Goal: Navigation & Orientation: Find specific page/section

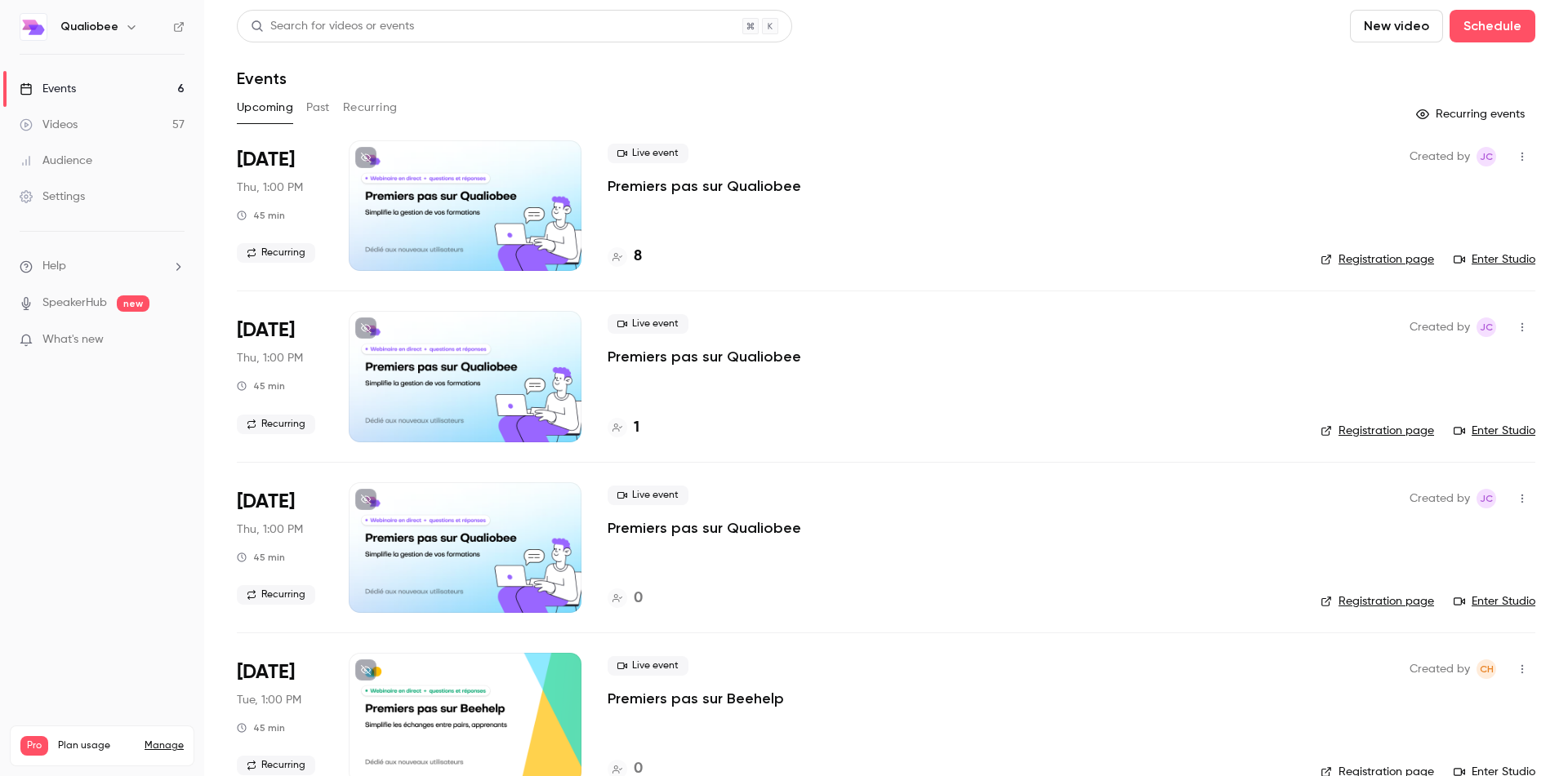
click at [475, 191] on div at bounding box center [465, 205] width 233 height 131
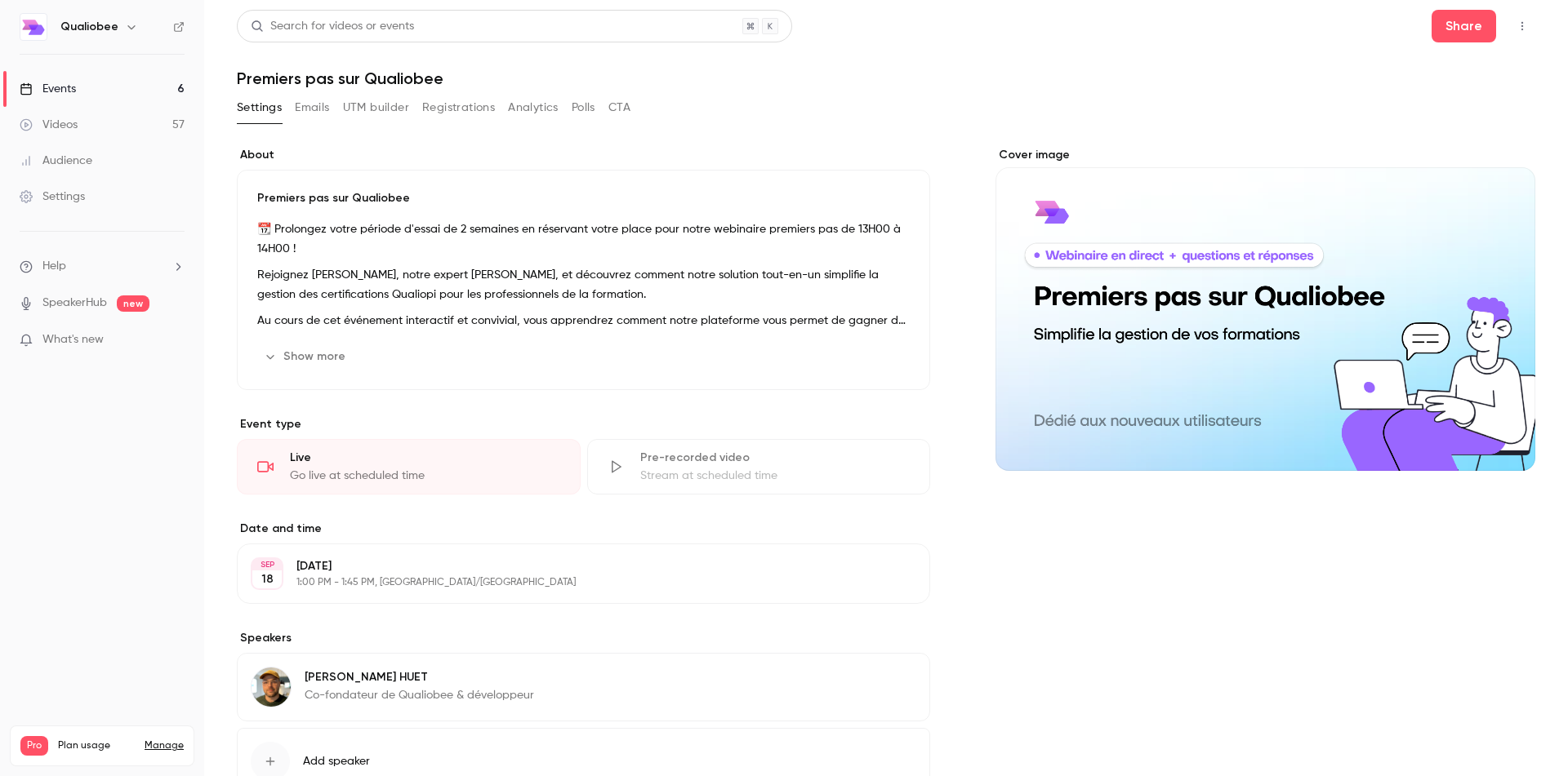
click at [1521, 22] on icon "button" at bounding box center [1522, 26] width 13 height 11
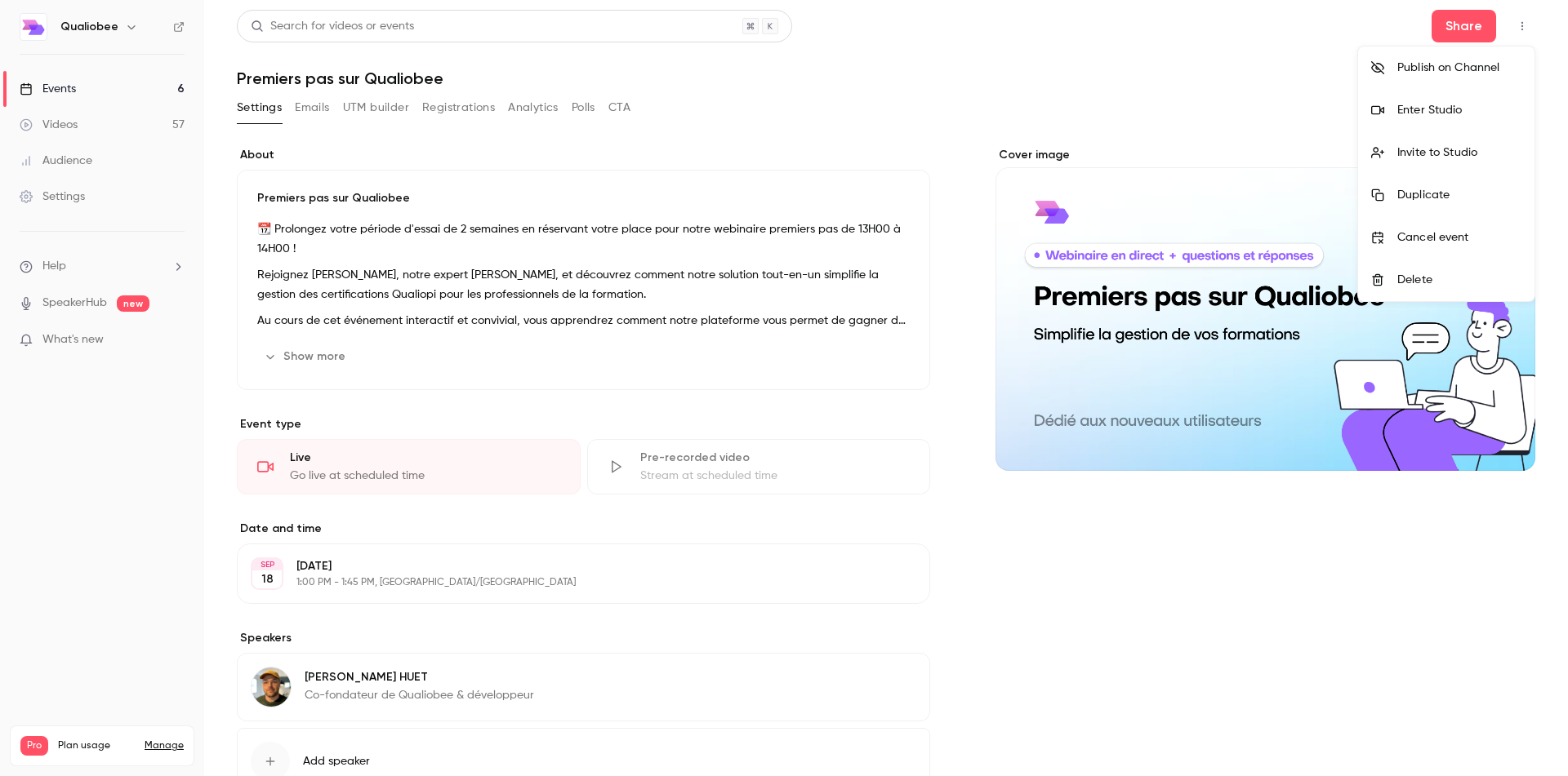
click at [1477, 111] on div "Enter Studio" at bounding box center [1459, 110] width 124 height 16
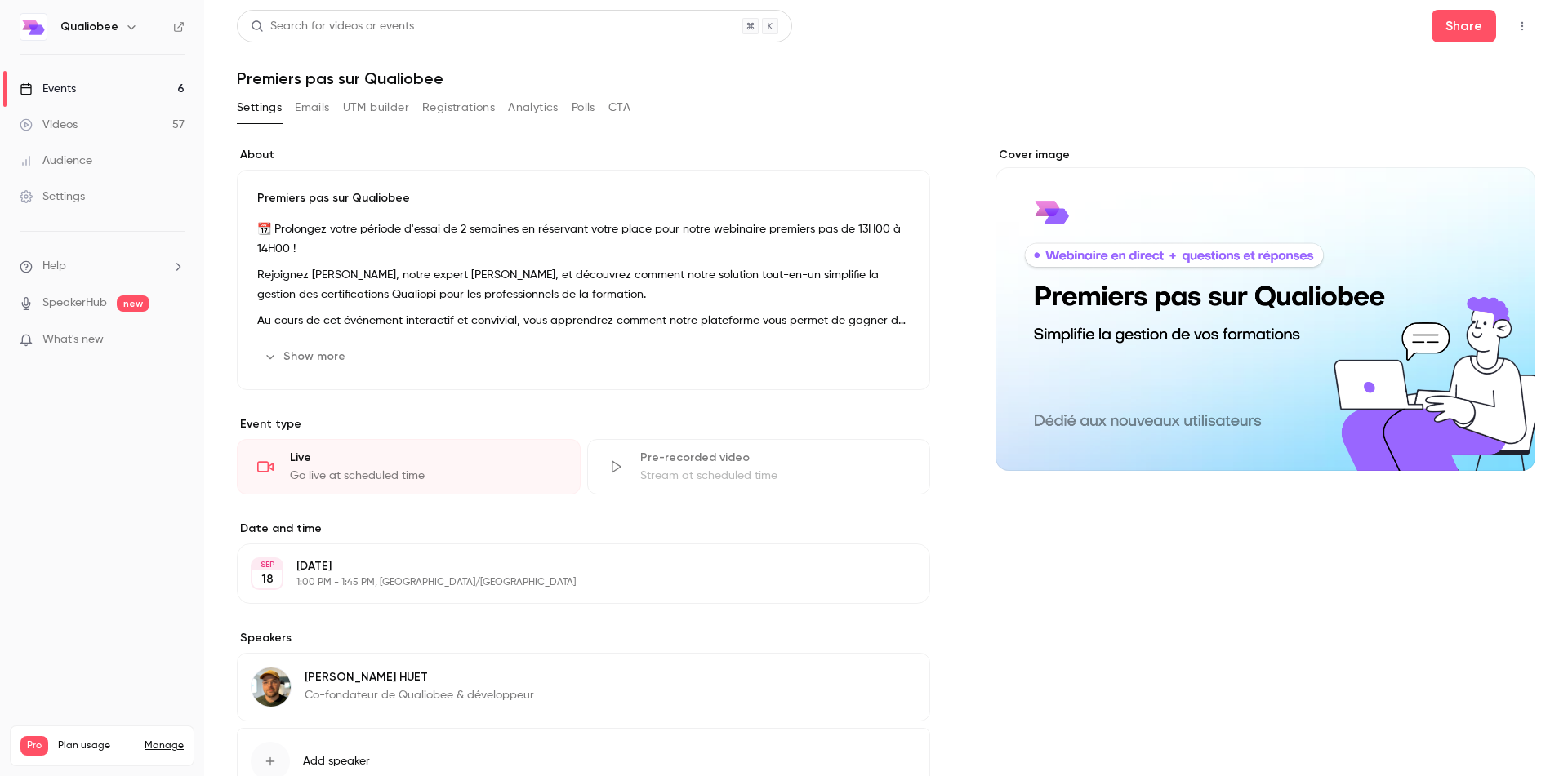
click at [92, 125] on link "Videos 57" at bounding box center [102, 125] width 204 height 36
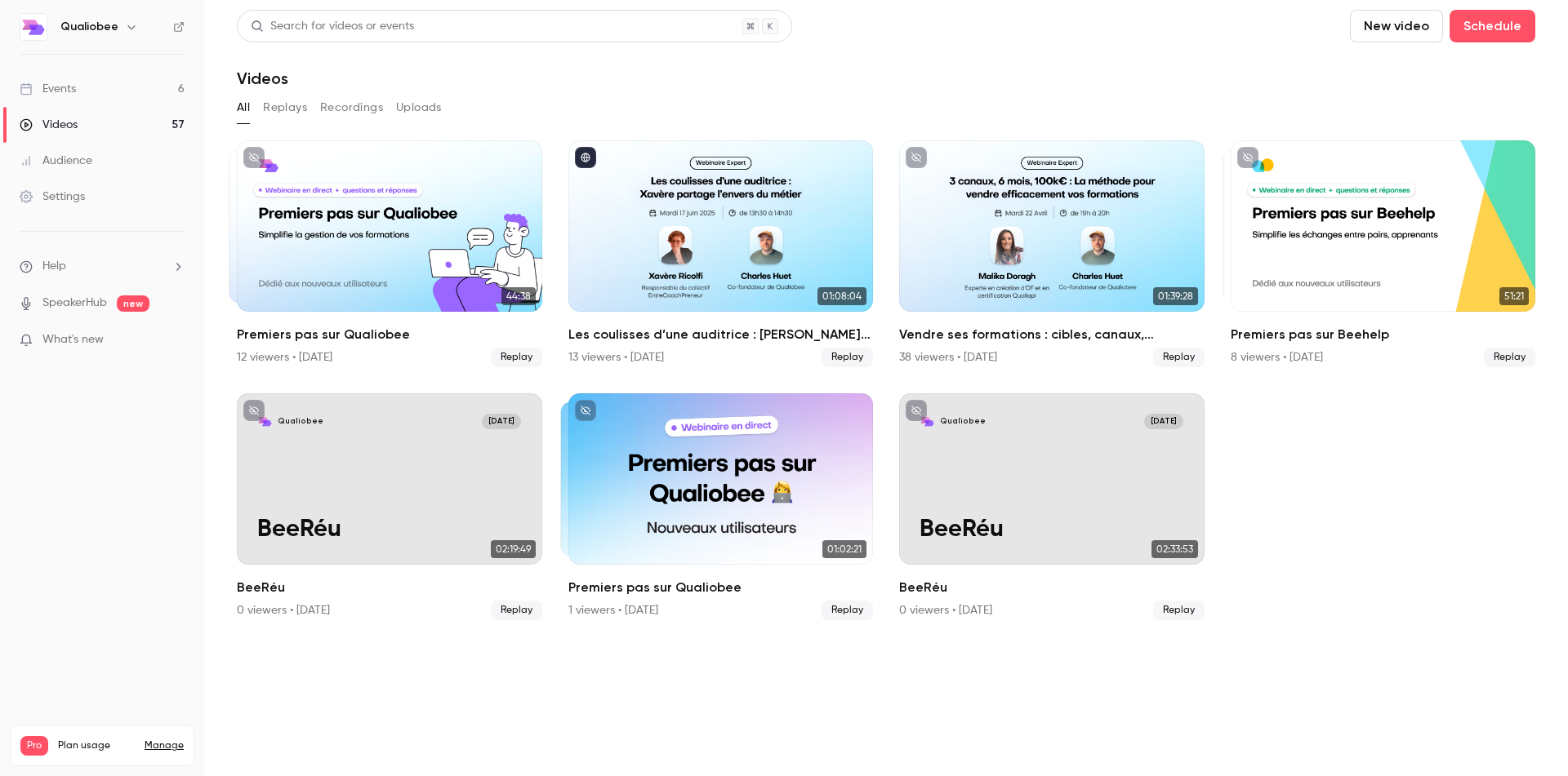
click at [99, 88] on link "Events 6" at bounding box center [102, 89] width 204 height 36
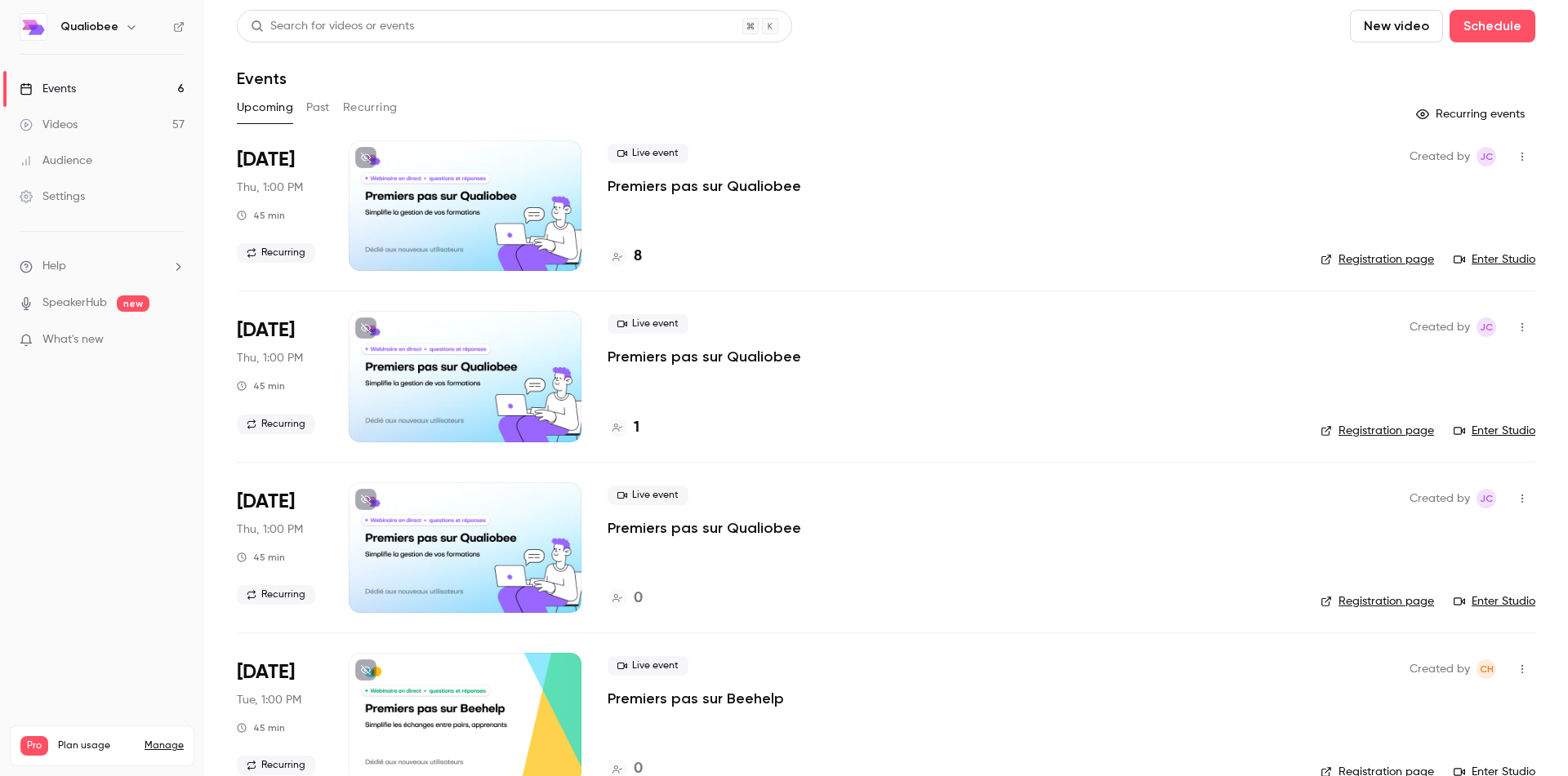
click at [457, 212] on div at bounding box center [465, 205] width 233 height 131
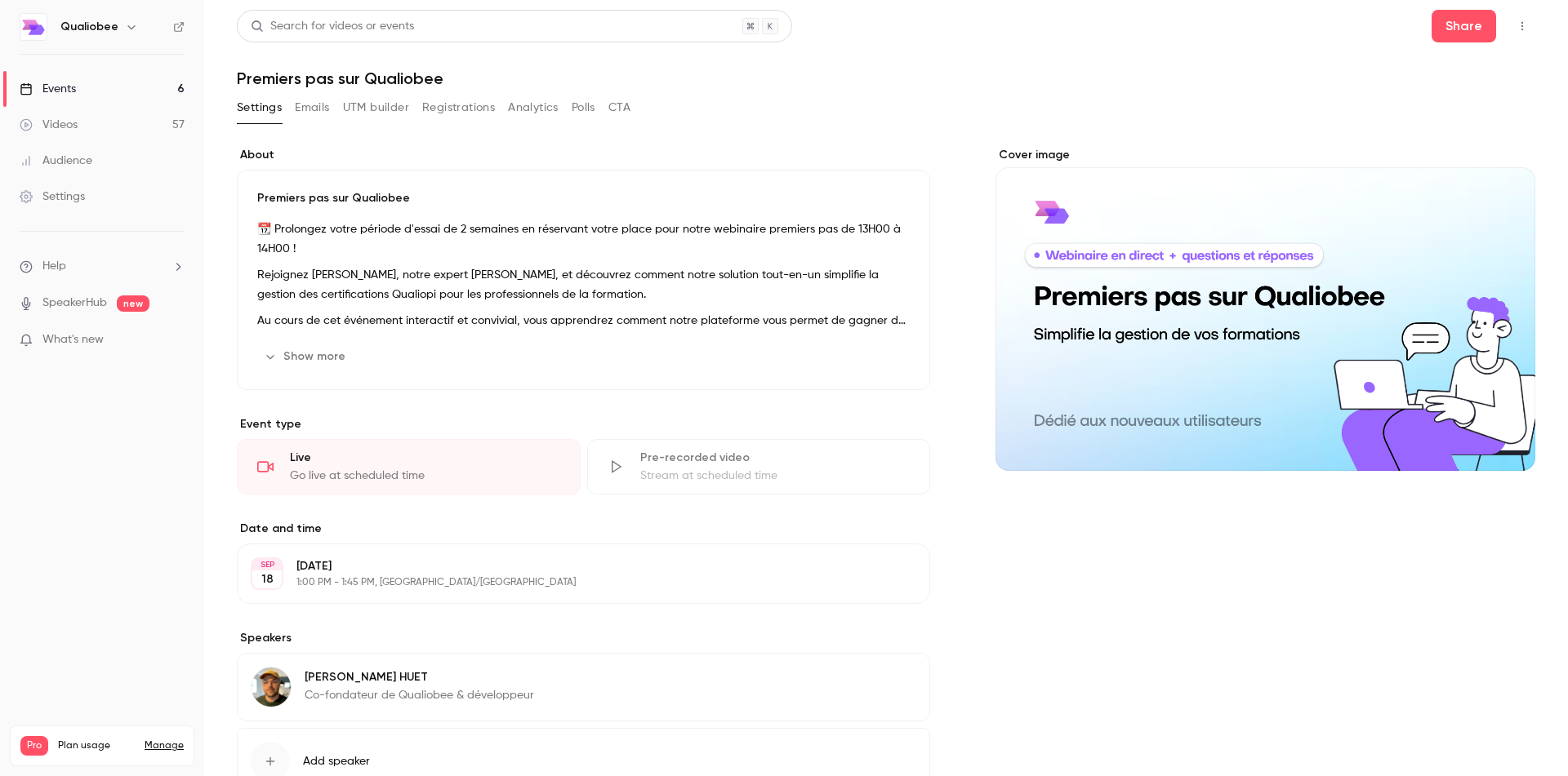
click at [447, 96] on button "Registrations" at bounding box center [458, 108] width 72 height 26
